Goal: Communication & Community: Ask a question

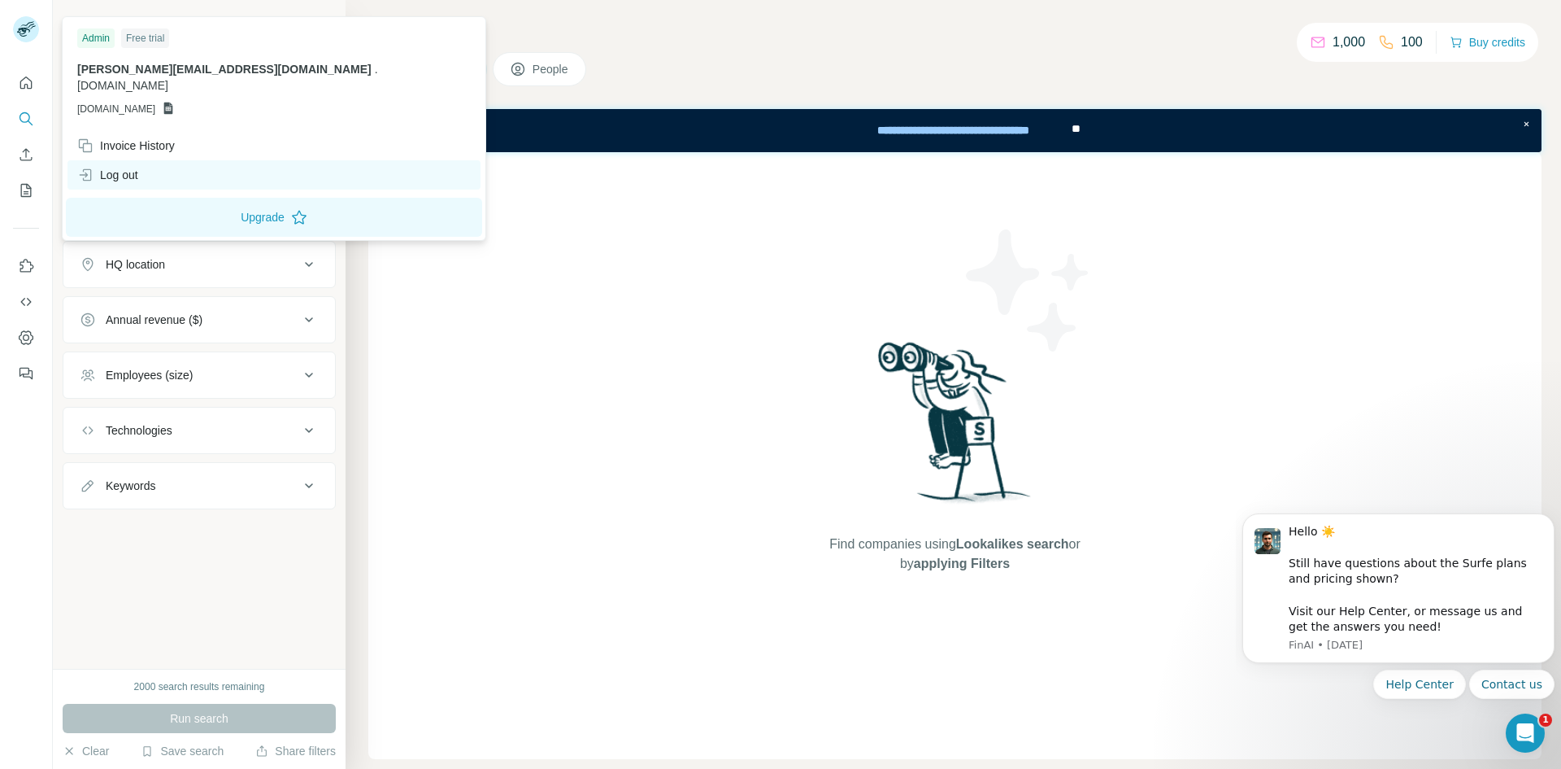
click at [130, 167] on div "Log out" at bounding box center [107, 175] width 61 height 16
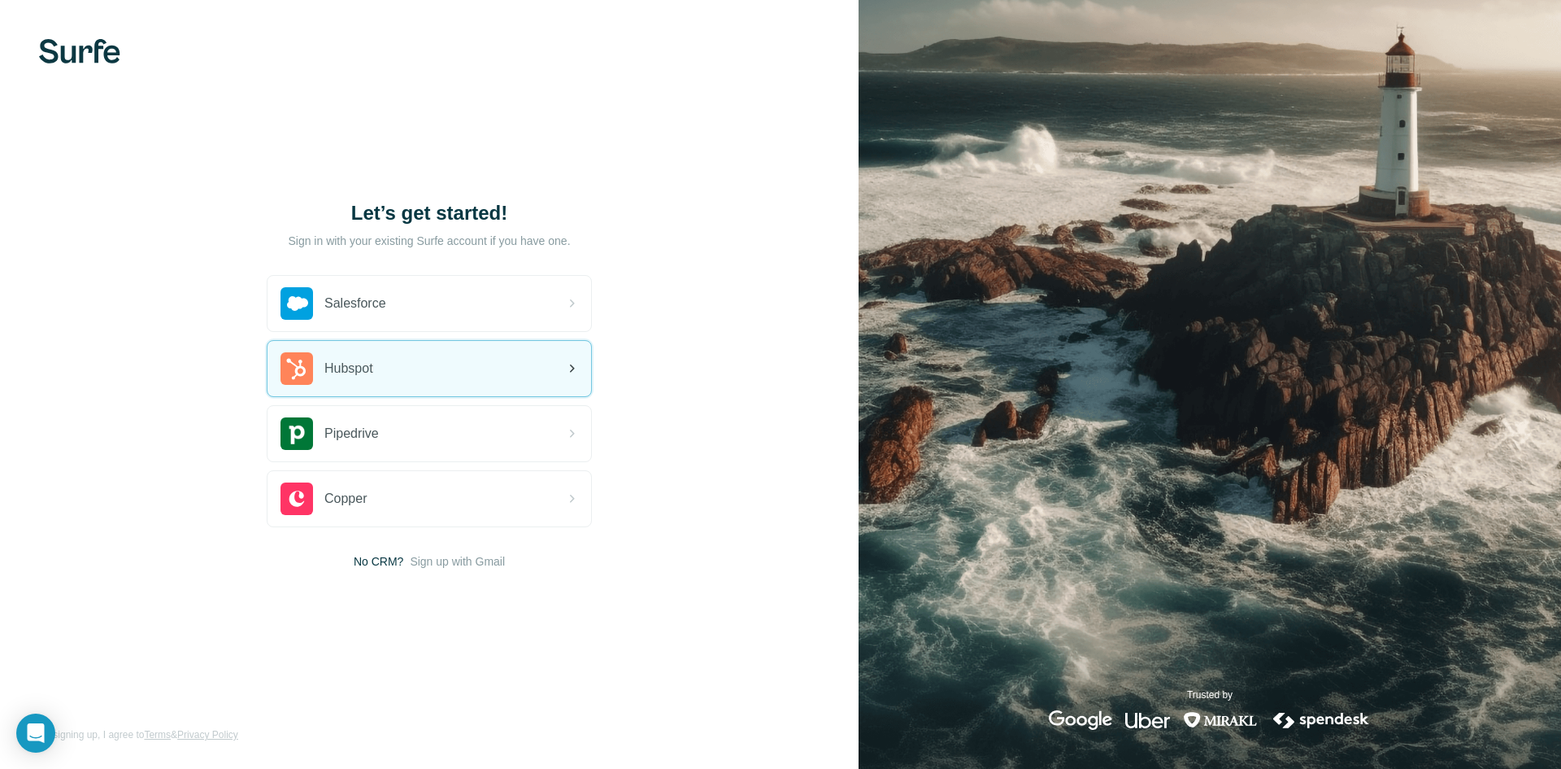
click at [438, 382] on div "Hubspot" at bounding box center [430, 368] width 324 height 55
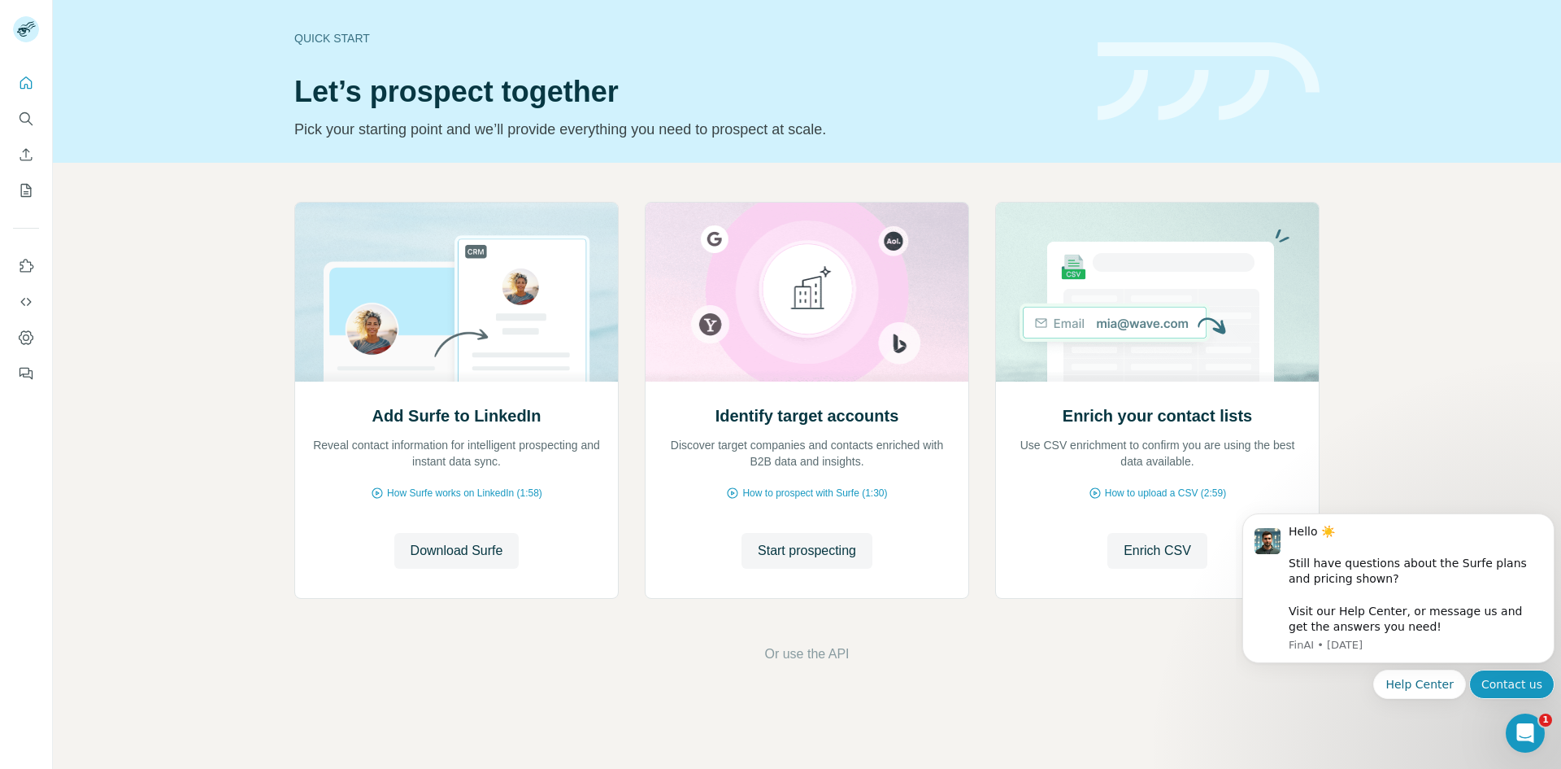
click at [1524, 690] on button "Contact us" at bounding box center [1512, 683] width 85 height 29
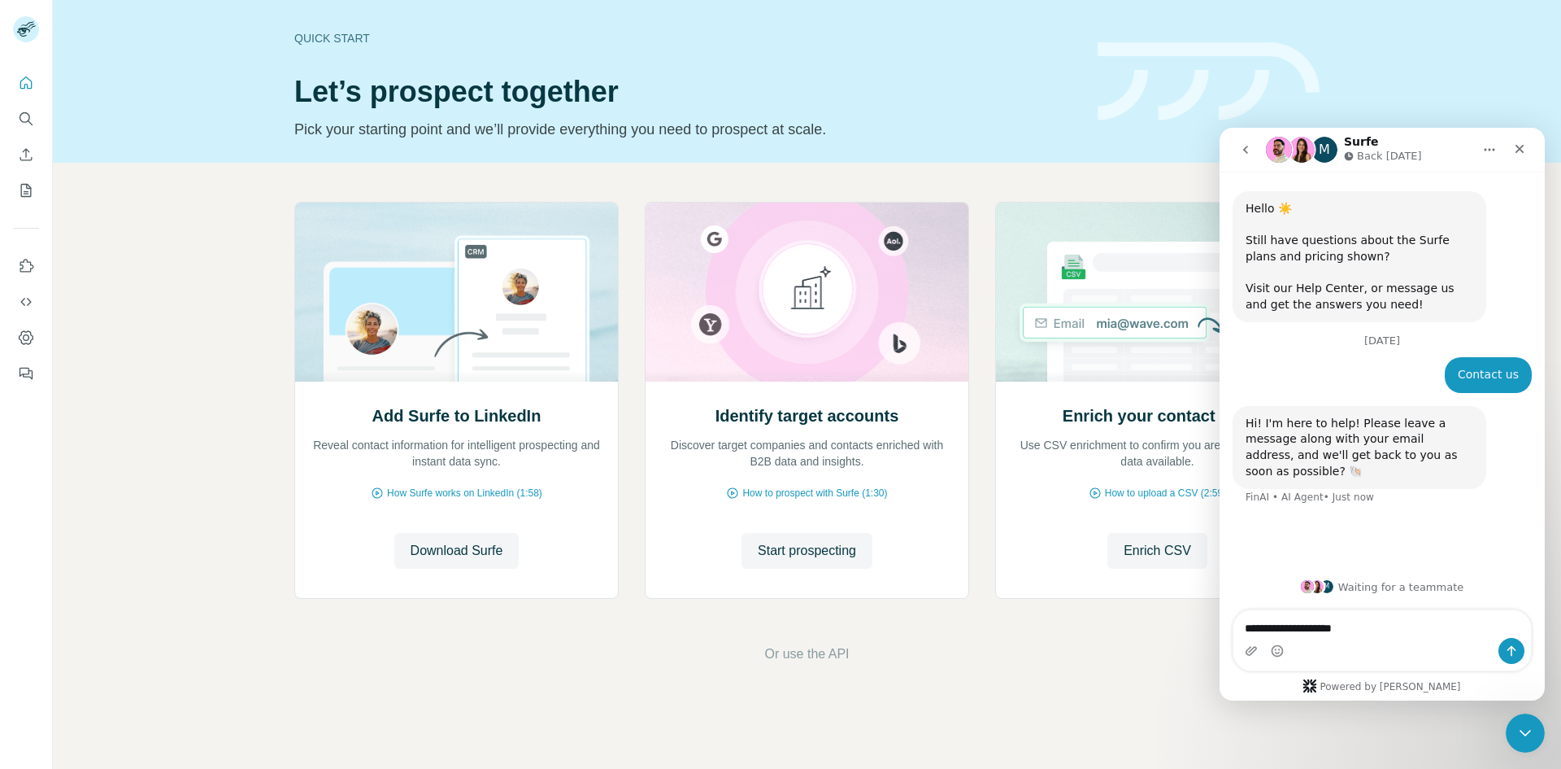
type textarea "**********"
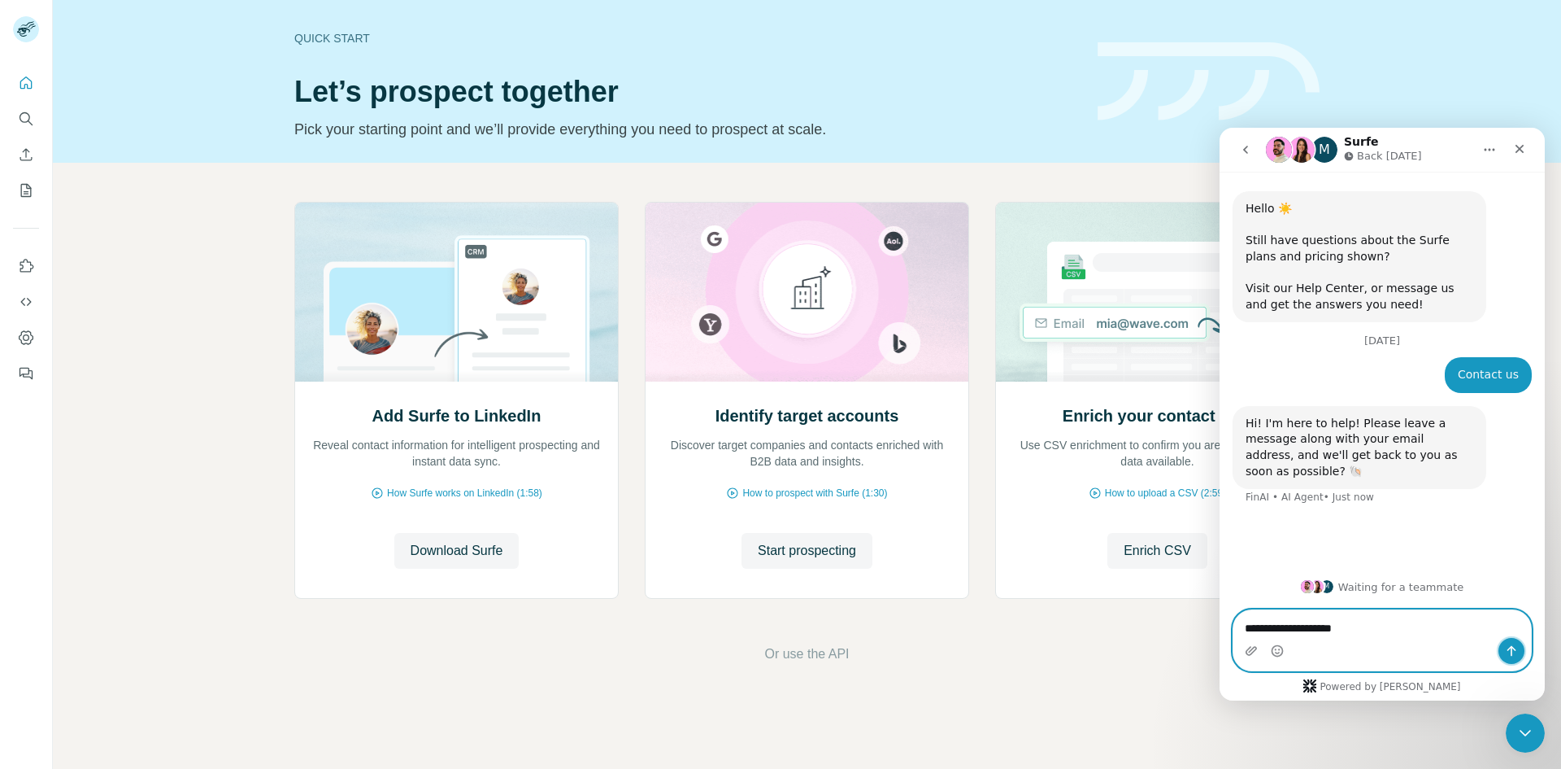
click at [1509, 655] on icon "Send a message…" at bounding box center [1511, 650] width 13 height 13
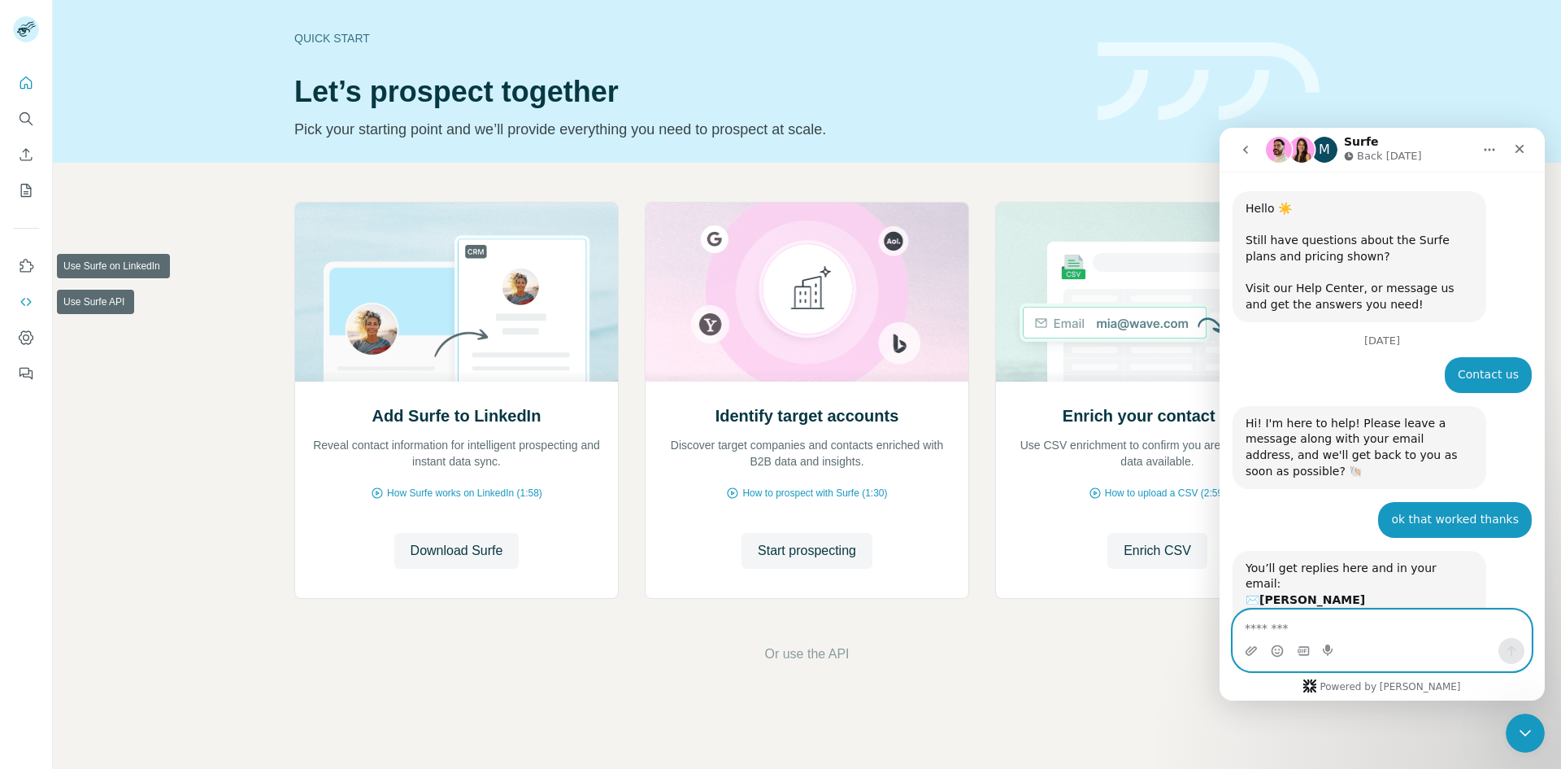
scroll to position [96, 0]
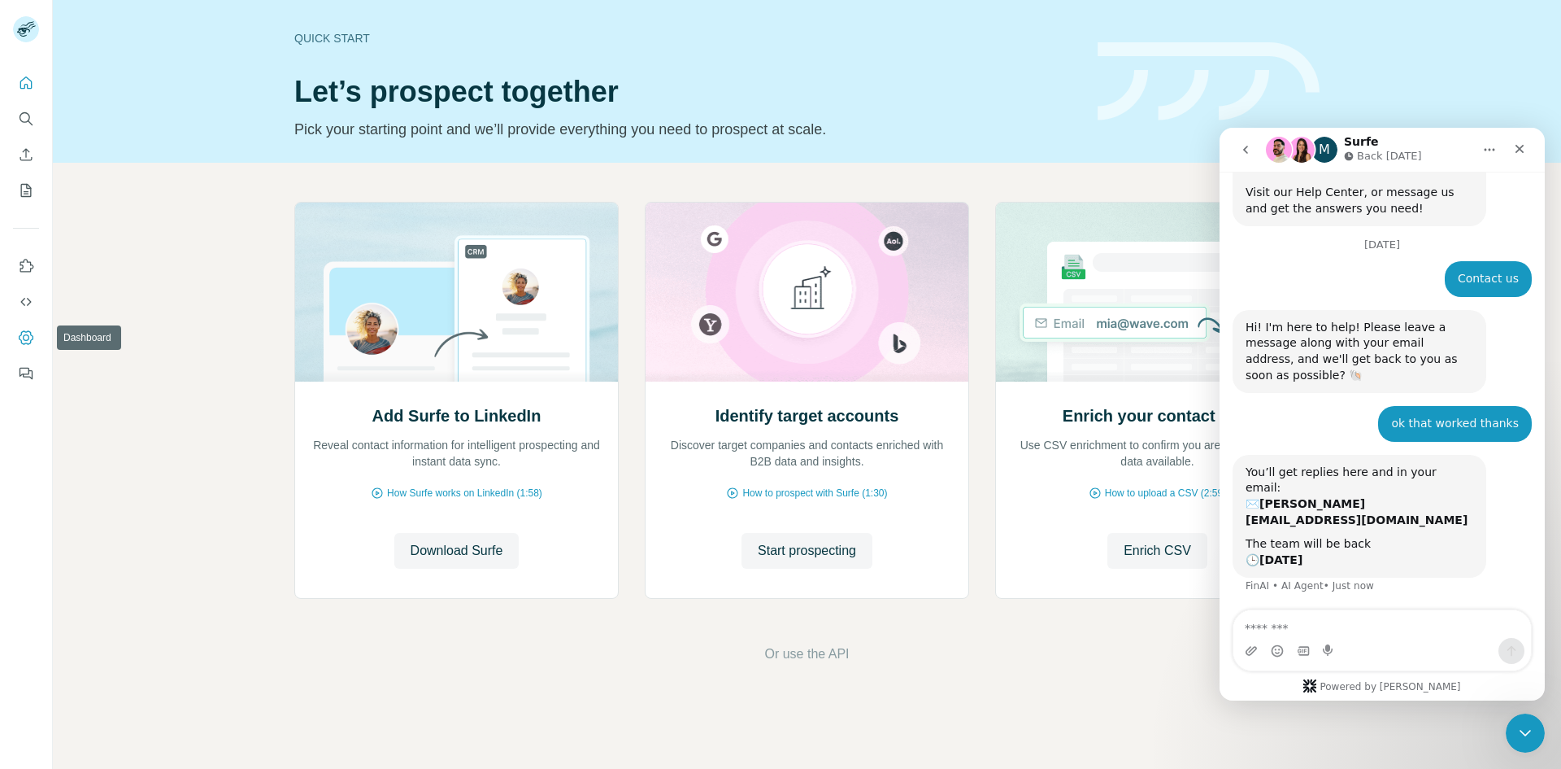
click at [33, 333] on icon "Dashboard" at bounding box center [26, 337] width 16 height 16
